Goal: Information Seeking & Learning: Learn about a topic

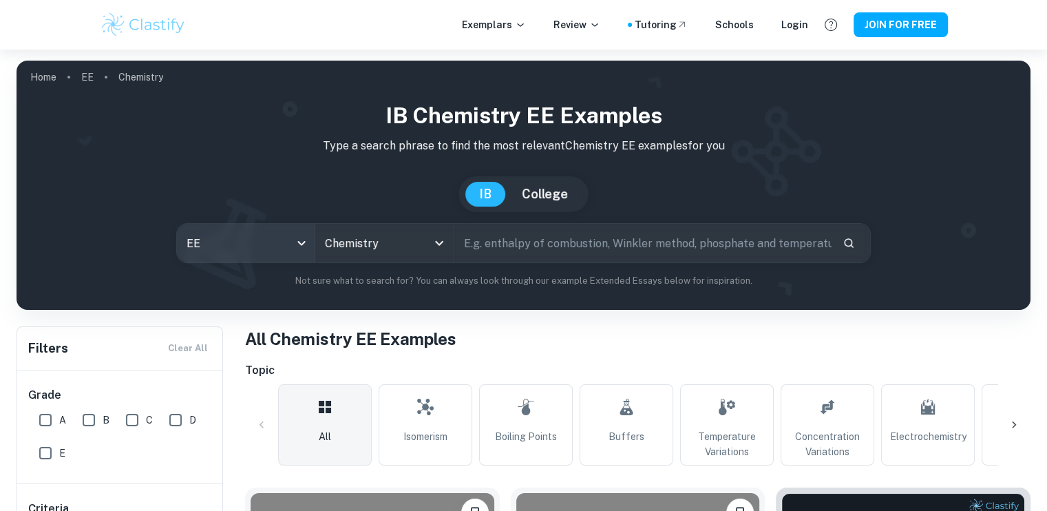
scroll to position [429, 0]
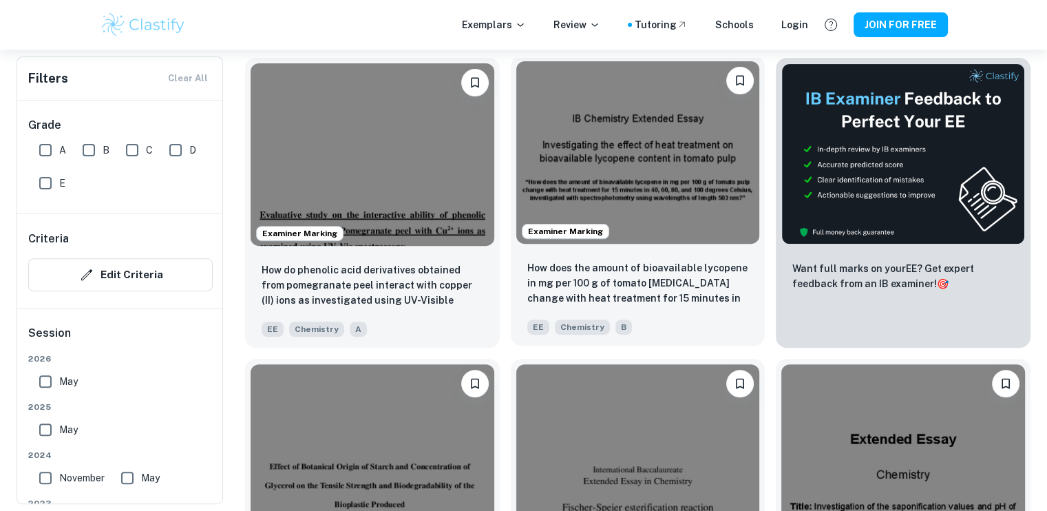
click at [647, 172] on img at bounding box center [638, 152] width 244 height 182
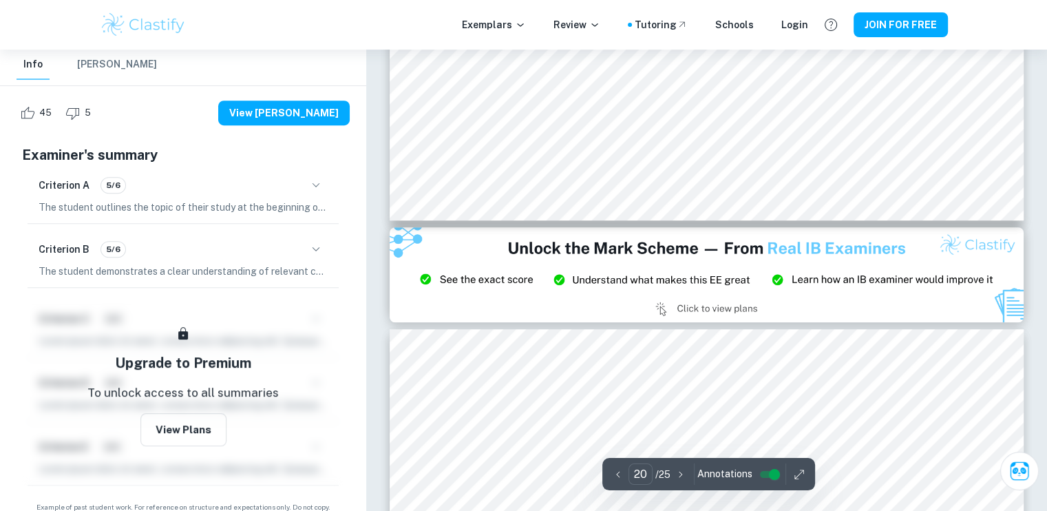
scroll to position [16776, 0]
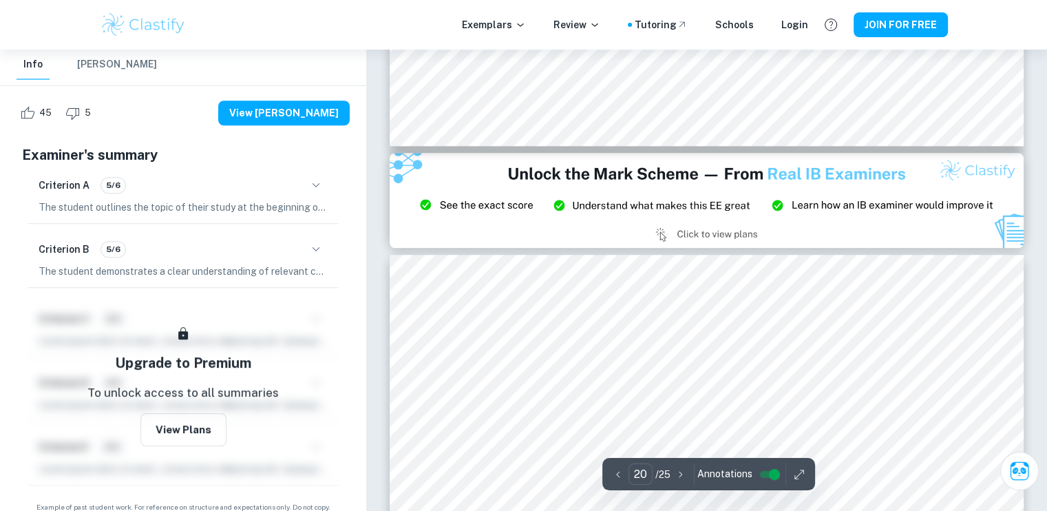
type input "21"
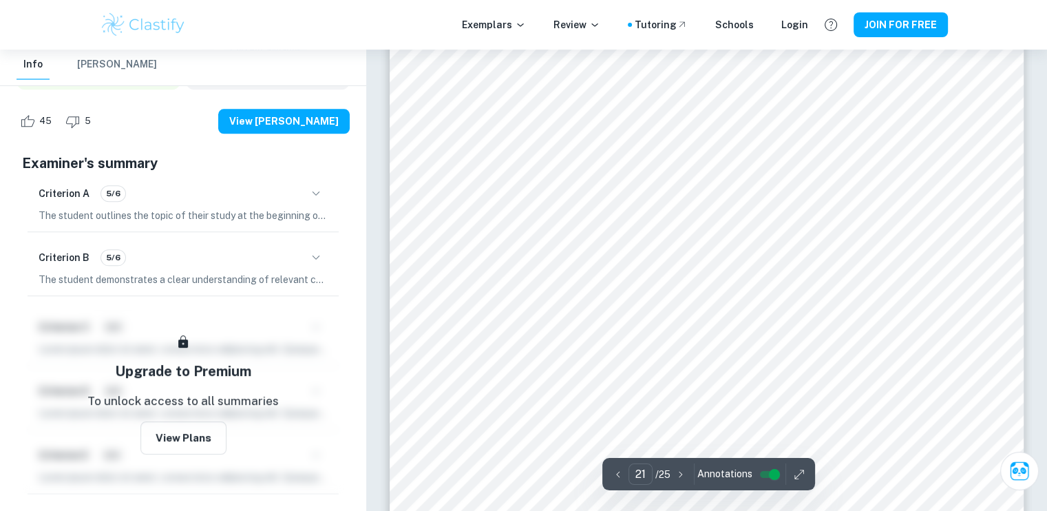
scroll to position [17273, 0]
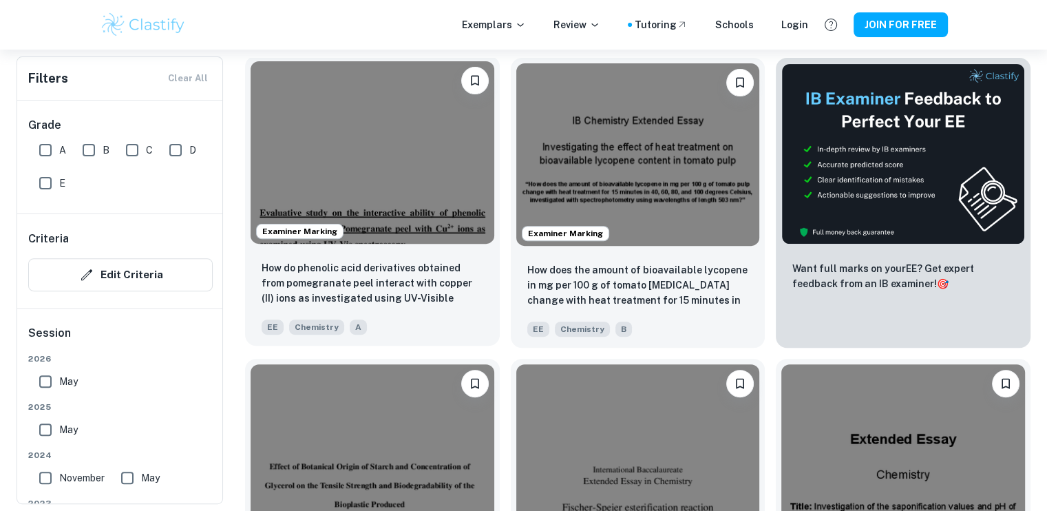
scroll to position [674, 0]
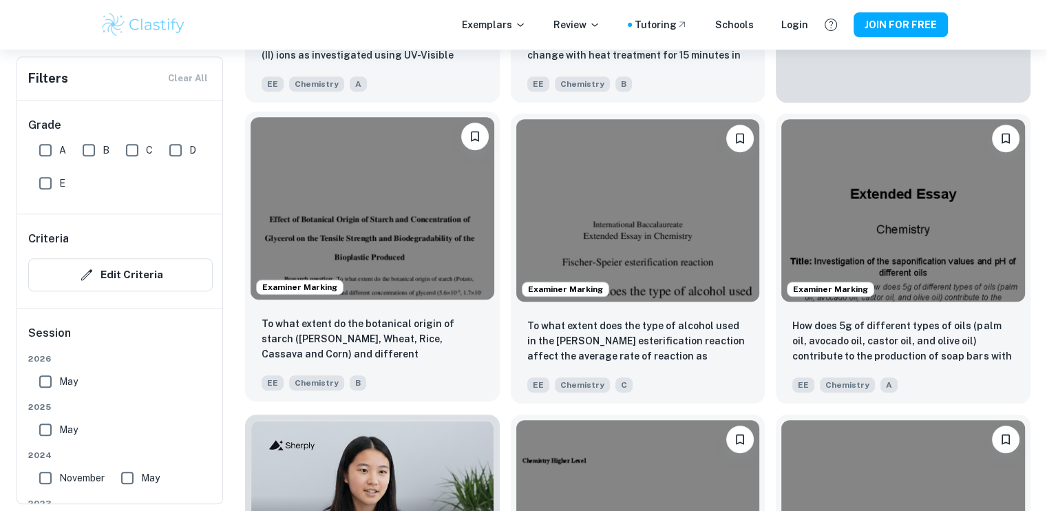
click at [364, 247] on img at bounding box center [372, 208] width 244 height 182
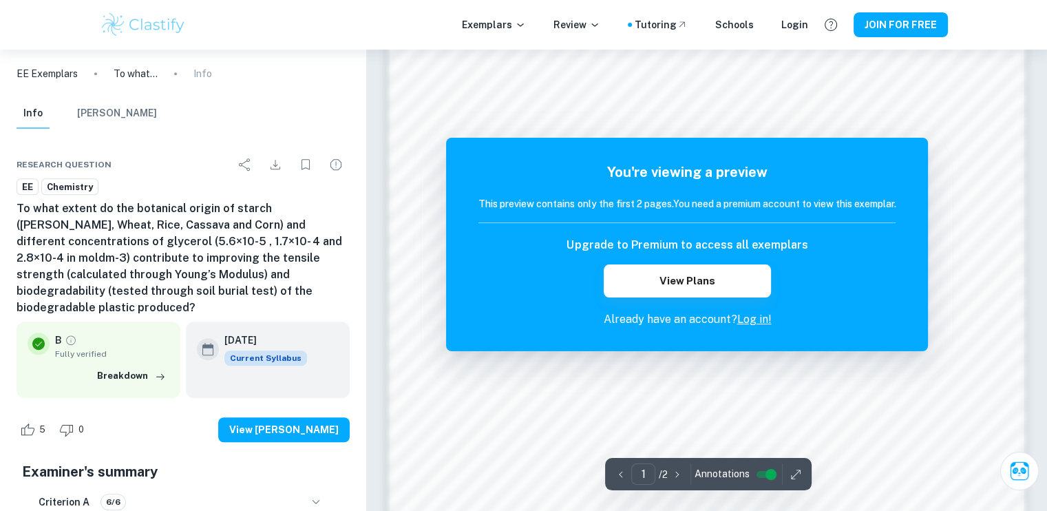
scroll to position [903, 0]
